Goal: Browse casually

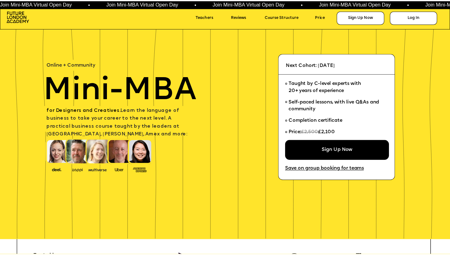
scroll to position [12, 0]
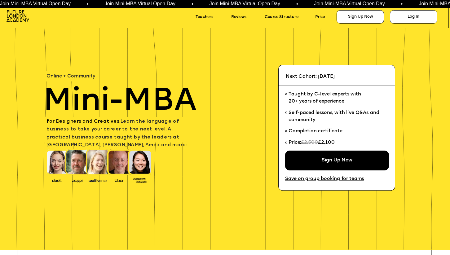
scroll to position [12, 0]
